Goal: Transaction & Acquisition: Purchase product/service

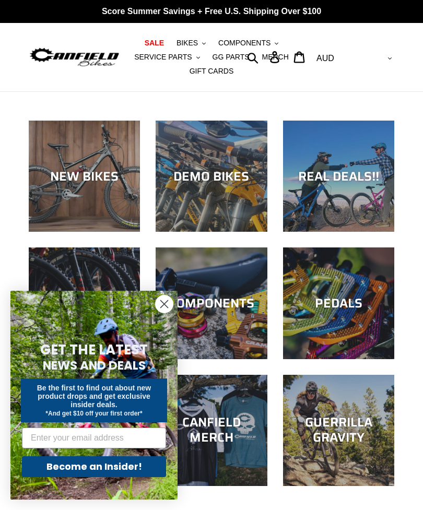
click at [58, 180] on div "NEW BIKES" at bounding box center [84, 176] width 111 height 15
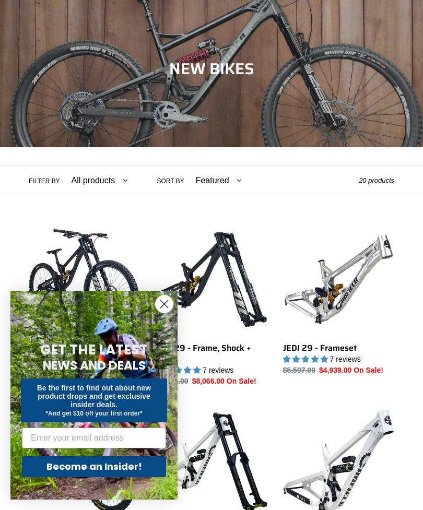
scroll to position [122, 0]
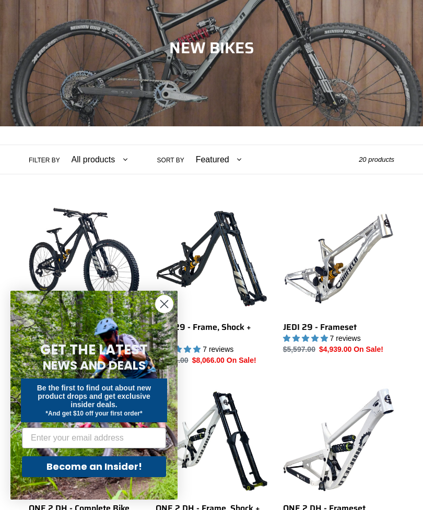
click at [161, 313] on circle "Close dialog" at bounding box center [164, 304] width 17 height 17
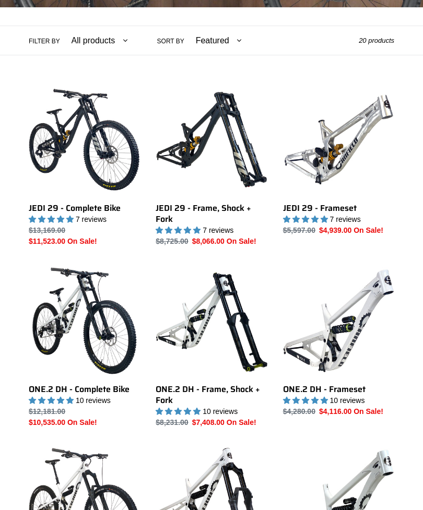
scroll to position [241, 0]
click at [44, 202] on link "JEDI 29 - Complete Bike" at bounding box center [84, 165] width 111 height 163
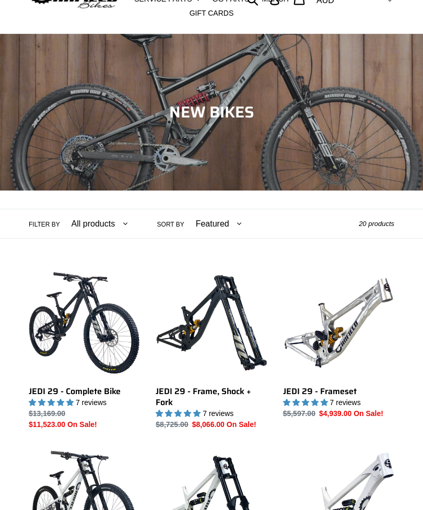
scroll to position [0, 0]
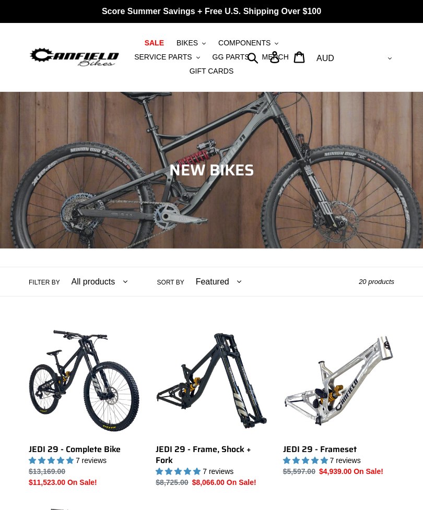
click at [74, 59] on img at bounding box center [74, 57] width 91 height 23
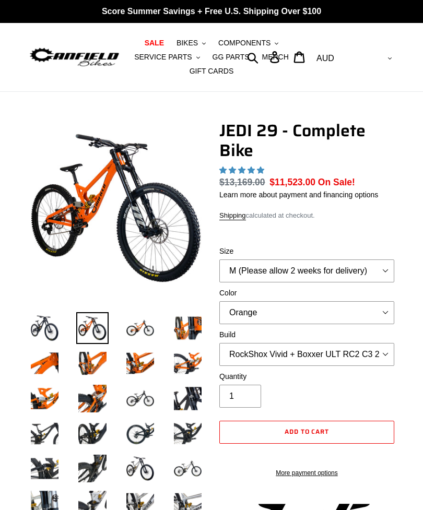
select select "highest-rating"
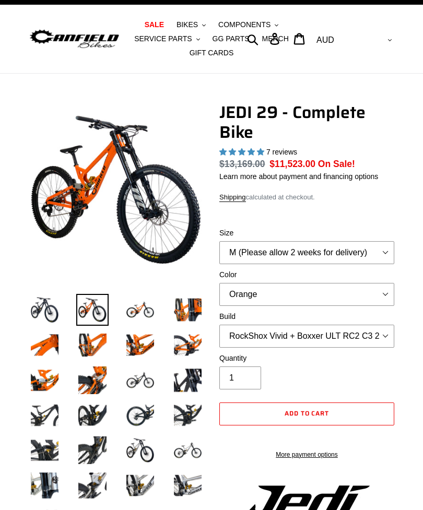
scroll to position [18, 0]
click at [236, 249] on select "M (Please allow 2 weeks for delivery) L (Please allow 2 weeks for delivery) XL …" at bounding box center [306, 252] width 175 height 23
click at [239, 286] on select "Orange Stealth Black Raw" at bounding box center [306, 294] width 175 height 23
select select "Stealth Black"
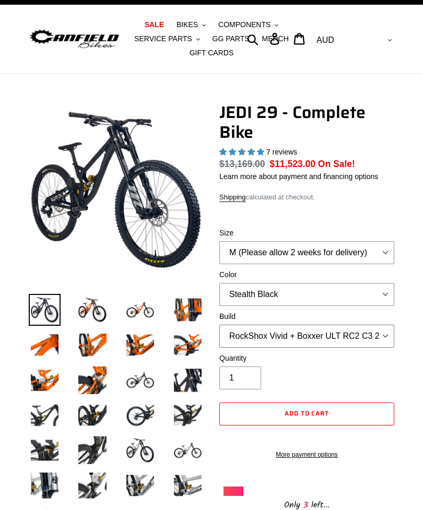
click at [241, 331] on select "RockShox Vivid + Boxxer ULT RC2 C3 200 + SRAM XO RockShox Vivid + Boxxer ULT RC…" at bounding box center [306, 336] width 175 height 23
select select "Fox DHX2 + Fox 40 Float Grip 2 203 + SRAM XO"
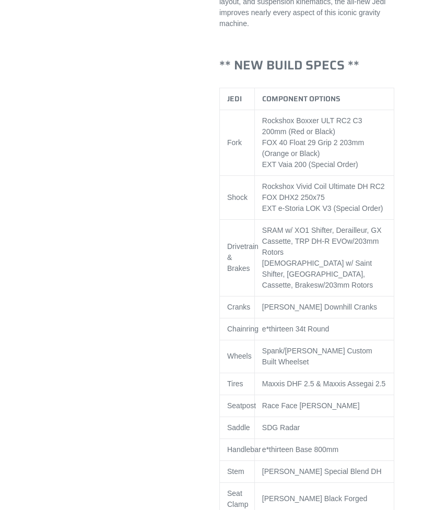
scroll to position [673, 0]
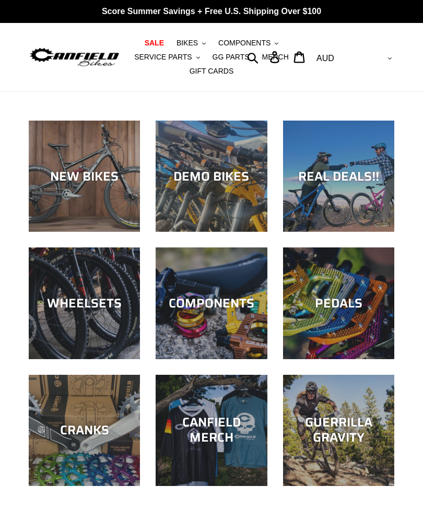
click at [327, 421] on div "GUERRILLA GRAVITY" at bounding box center [338, 431] width 111 height 30
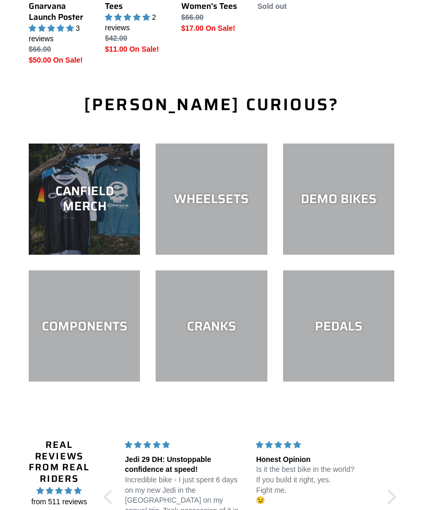
scroll to position [1237, 0]
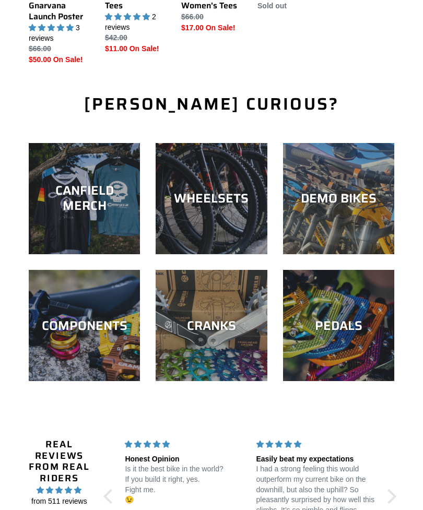
click at [69, 333] on div "COMPONENTS" at bounding box center [84, 325] width 111 height 15
